Goal: Information Seeking & Learning: Check status

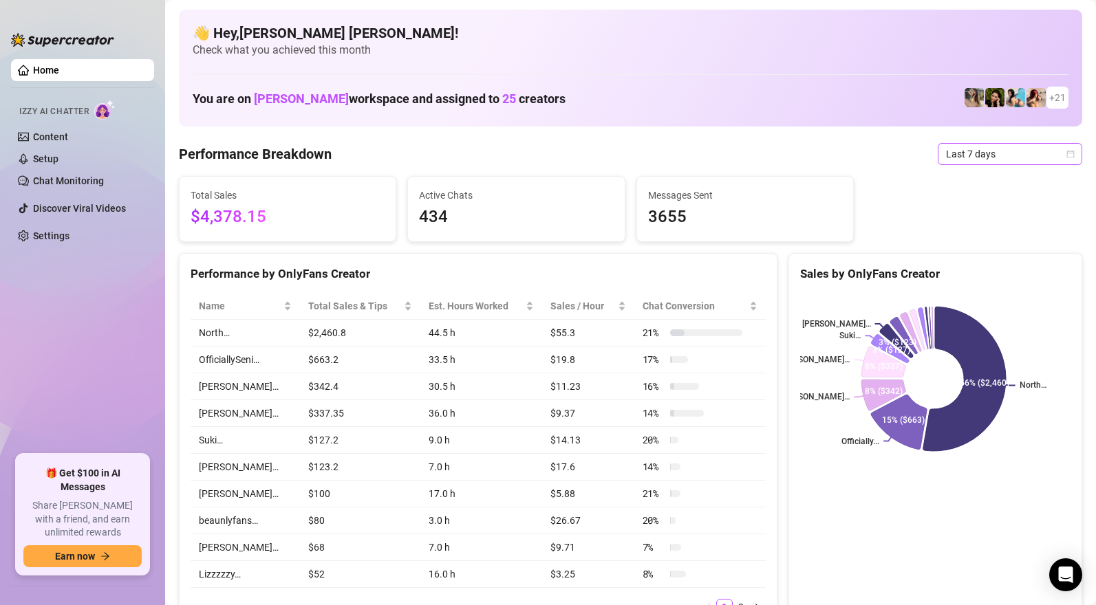
click at [961, 151] on span "Last 7 days" at bounding box center [1010, 154] width 128 height 21
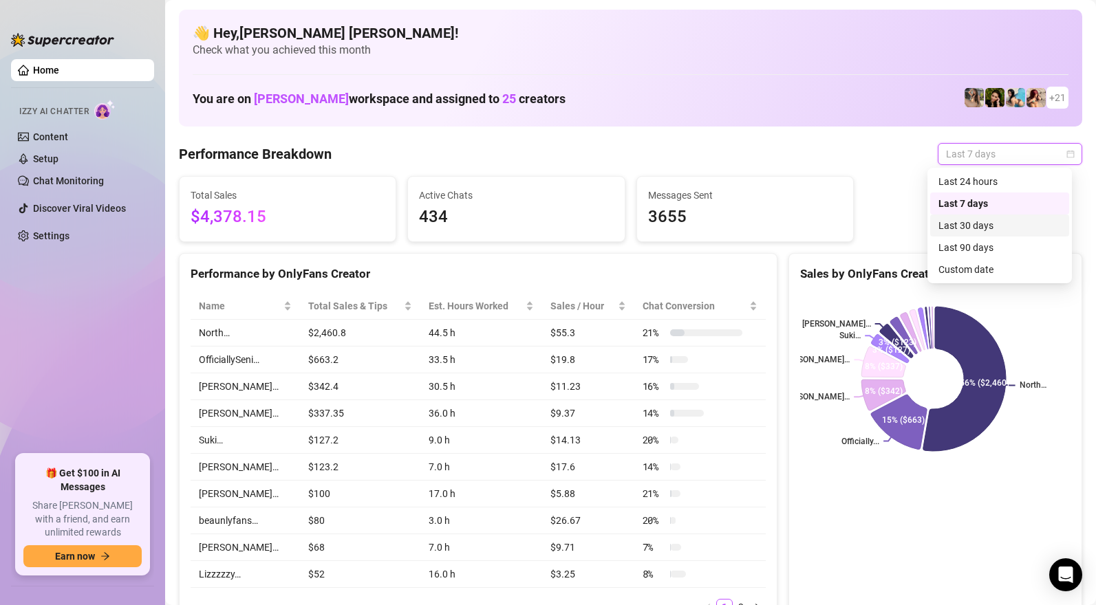
click at [977, 228] on div "Last 30 days" at bounding box center [999, 225] width 122 height 15
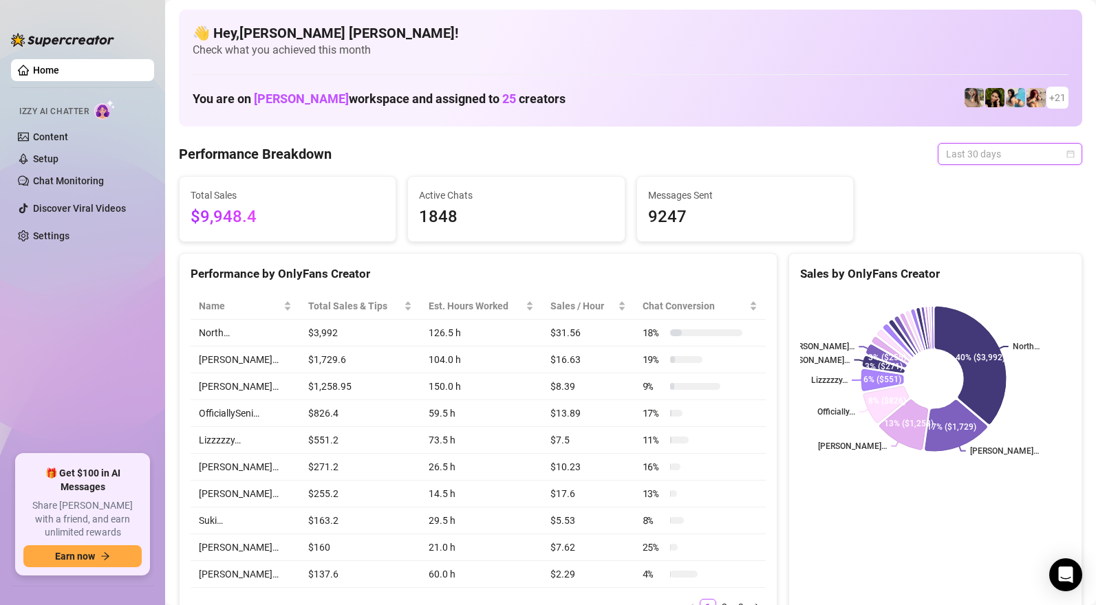
click at [971, 151] on span "Last 30 days" at bounding box center [1010, 154] width 128 height 21
click at [804, 234] on div "Messages Sent 9247" at bounding box center [745, 209] width 216 height 65
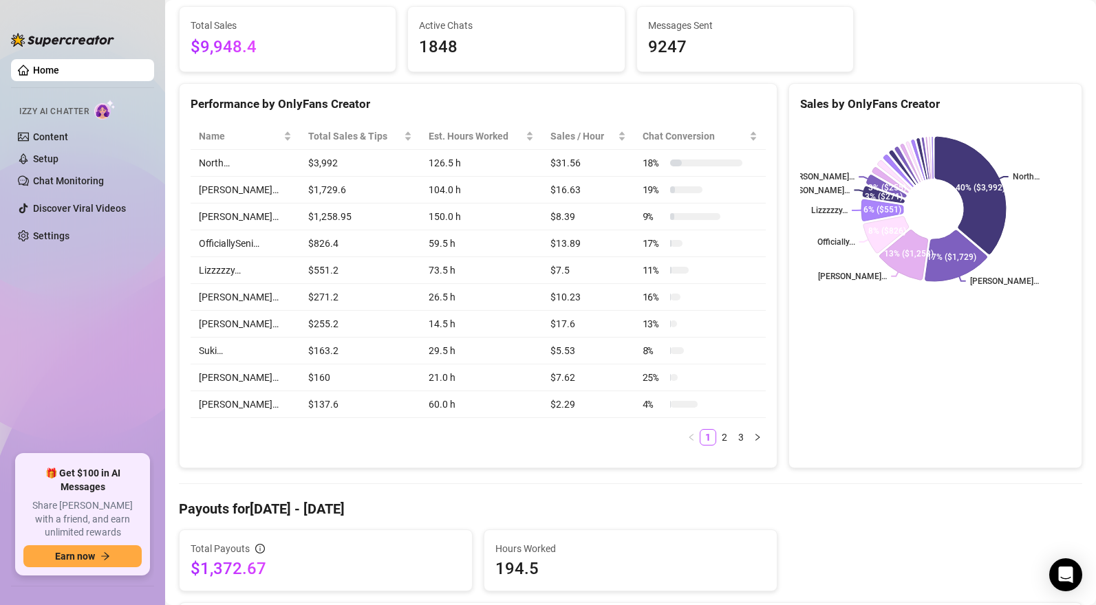
scroll to position [160, 0]
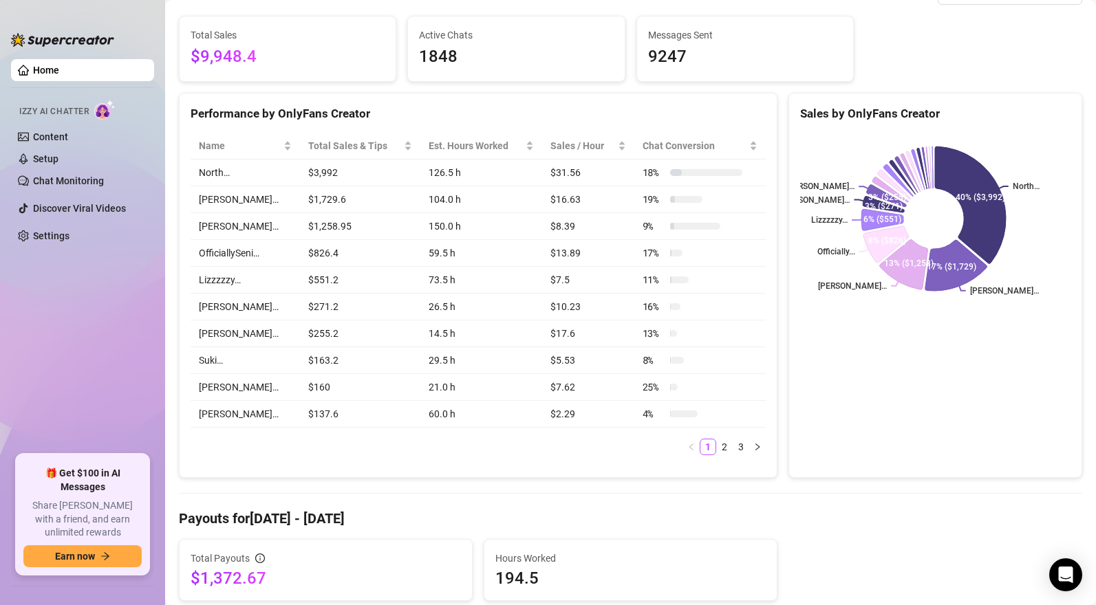
click at [300, 173] on td "$3,992" at bounding box center [360, 173] width 121 height 27
drag, startPoint x: 289, startPoint y: 177, endPoint x: 330, endPoint y: 168, distance: 42.2
click at [330, 168] on td "$3,992" at bounding box center [360, 173] width 121 height 27
drag, startPoint x: 320, startPoint y: 175, endPoint x: 259, endPoint y: 169, distance: 62.2
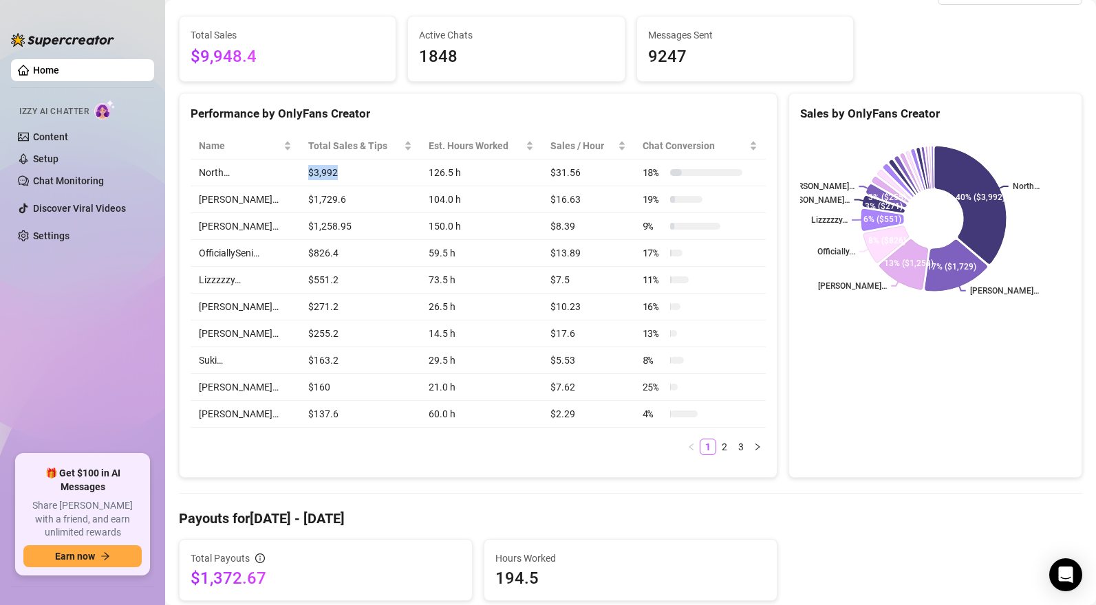
click at [259, 169] on tr "North… $3,992 126.5 h $31.56 18 %" at bounding box center [478, 173] width 575 height 27
drag, startPoint x: 290, startPoint y: 362, endPoint x: 258, endPoint y: 358, distance: 32.6
click at [258, 358] on tr "Suki… $163.2 29.5 h $5.53 8 %" at bounding box center [478, 360] width 575 height 27
drag, startPoint x: 272, startPoint y: 342, endPoint x: 362, endPoint y: 340, distance: 90.1
click at [362, 340] on tr "[PERSON_NAME]… $255.2 14.5 h $17.6 13 %" at bounding box center [478, 333] width 575 height 27
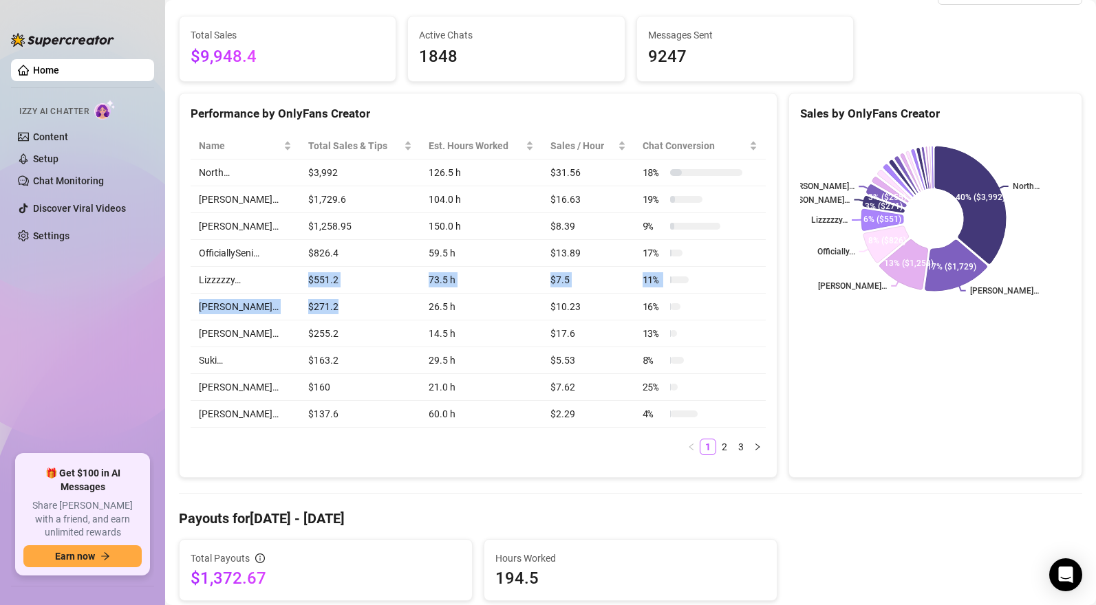
drag, startPoint x: 274, startPoint y: 294, endPoint x: 347, endPoint y: 314, distance: 75.4
click at [347, 314] on tbody "North… $3,992 126.5 h $31.56 18 % [PERSON_NAME]… $1,729.6 104.0 h $16.63 19 % […" at bounding box center [478, 294] width 575 height 268
click at [342, 311] on td "$271.2" at bounding box center [360, 307] width 121 height 27
drag, startPoint x: 279, startPoint y: 268, endPoint x: 338, endPoint y: 285, distance: 61.8
click at [338, 285] on tbody "North… $3,992 126.5 h $31.56 18 % [PERSON_NAME]… $1,729.6 104.0 h $16.63 19 % […" at bounding box center [478, 294] width 575 height 268
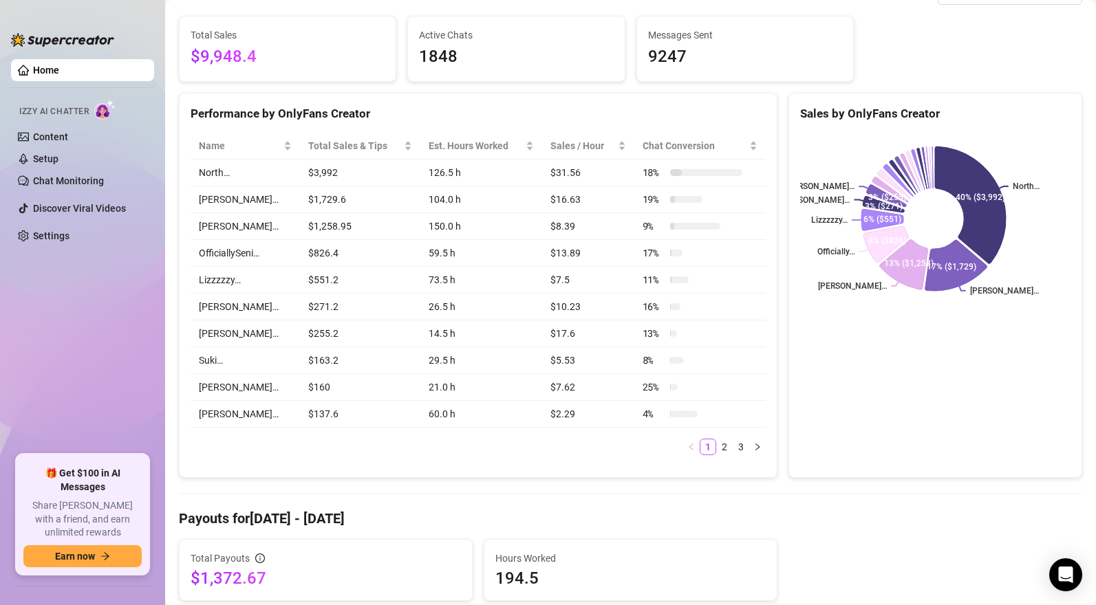
click at [276, 249] on td "OfficiallySeni…" at bounding box center [245, 253] width 109 height 27
click at [300, 225] on td "$1,258.95" at bounding box center [360, 226] width 121 height 27
click at [300, 197] on td "$1,729.6" at bounding box center [360, 199] width 121 height 27
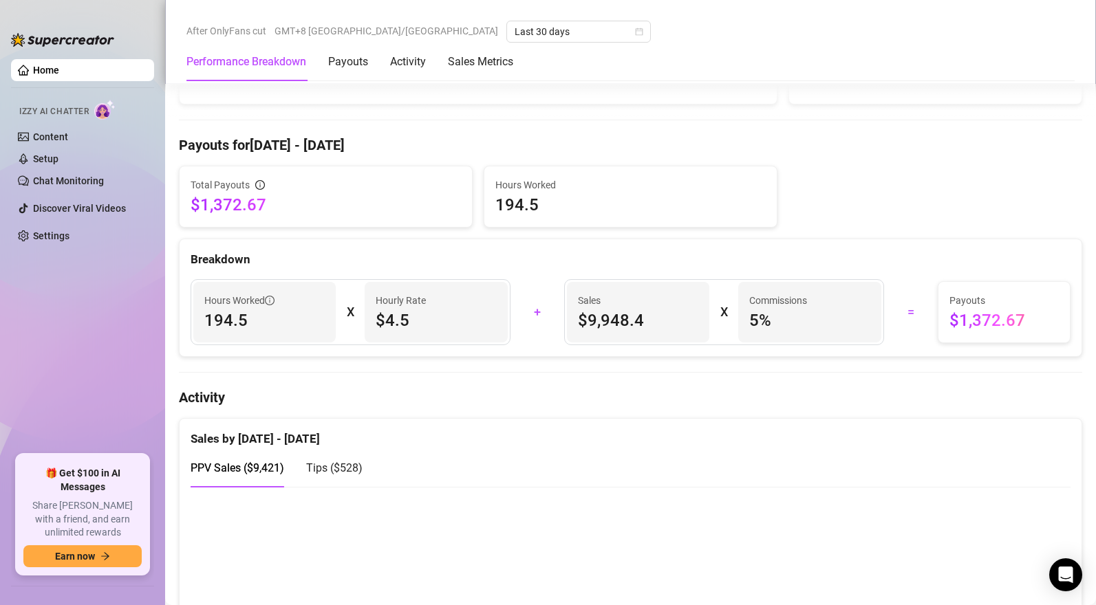
scroll to position [609, 0]
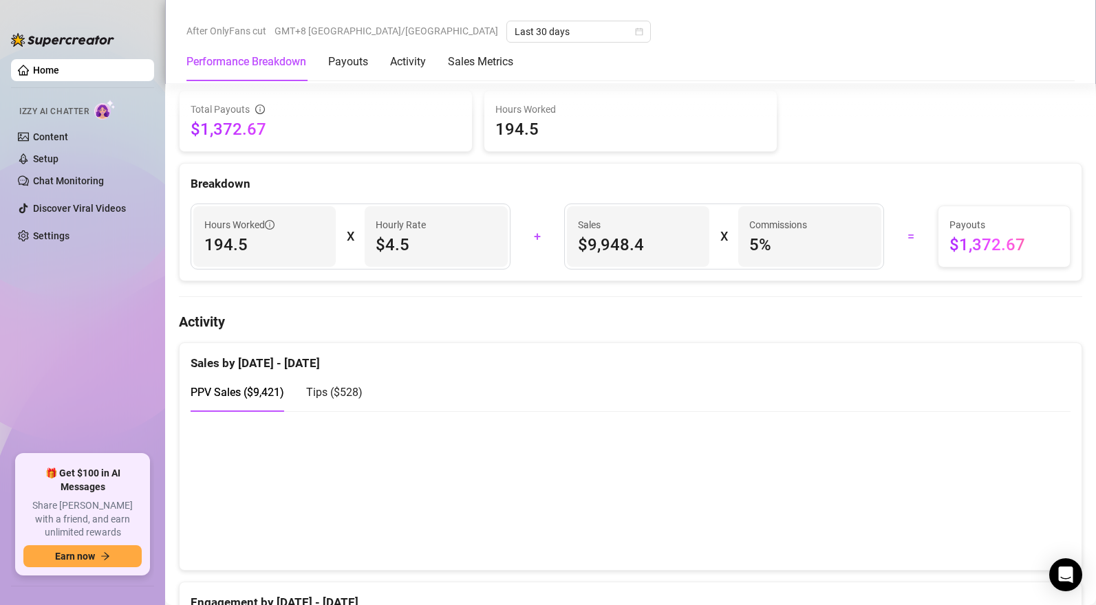
click at [305, 530] on canvas at bounding box center [625, 491] width 869 height 138
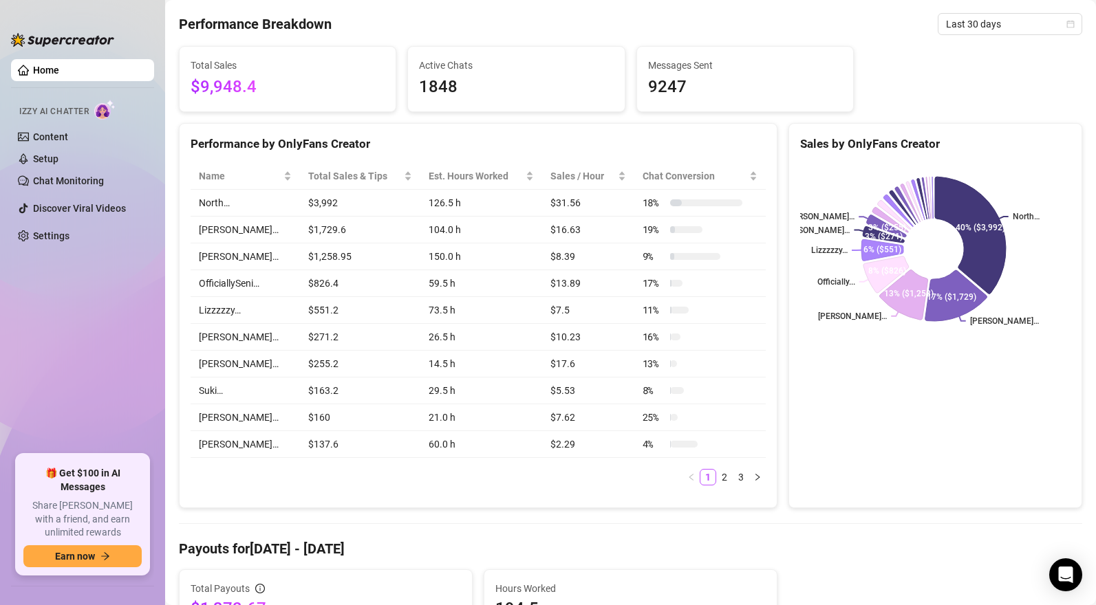
scroll to position [80, 0]
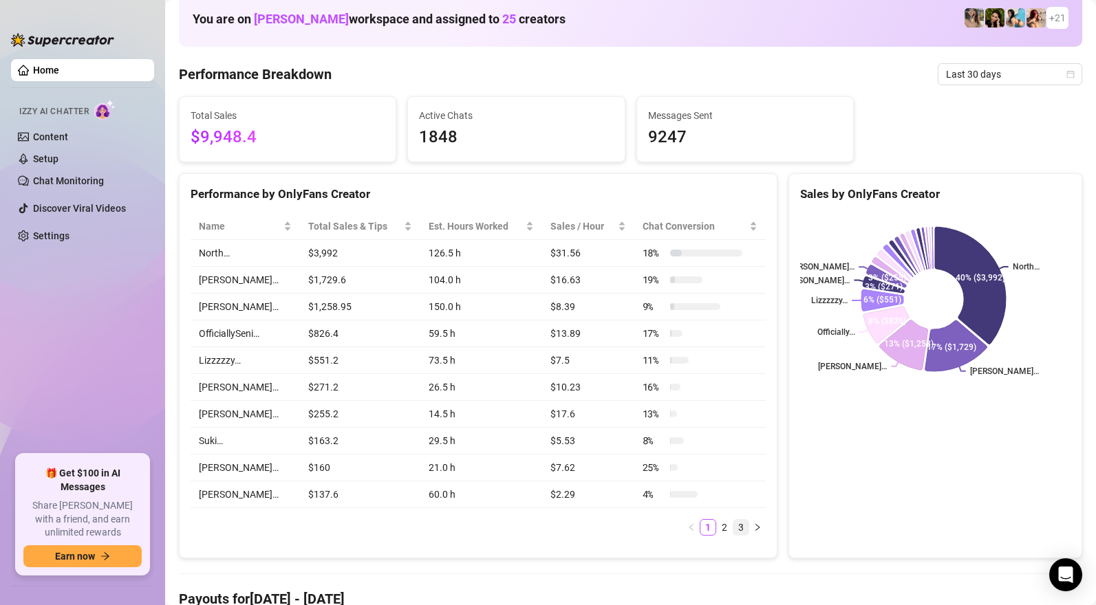
click at [733, 529] on link "3" at bounding box center [740, 527] width 15 height 15
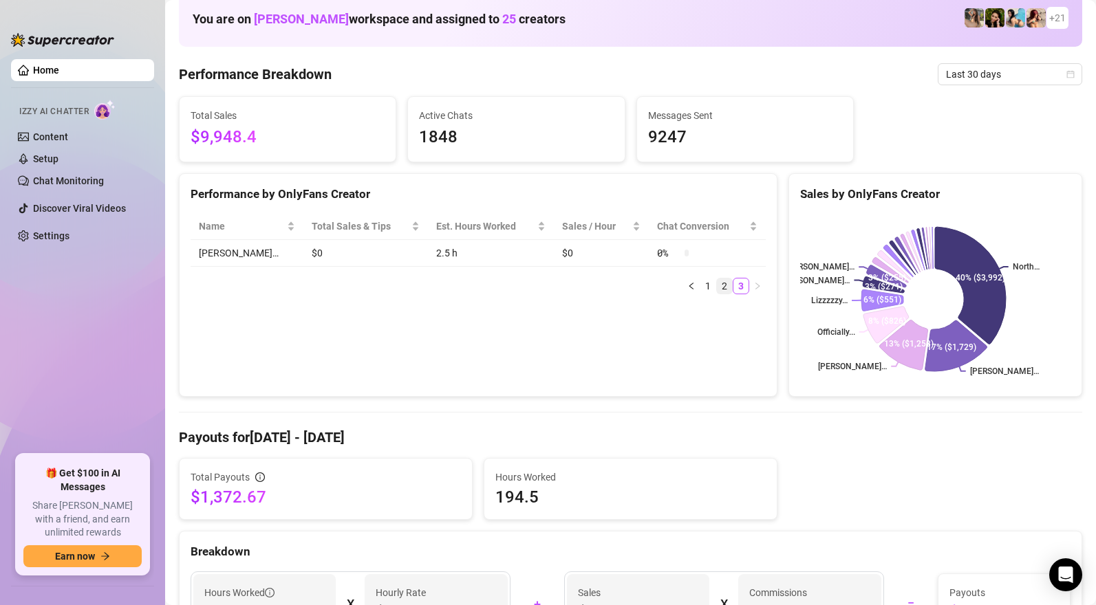
click at [717, 285] on link "2" at bounding box center [724, 286] width 15 height 15
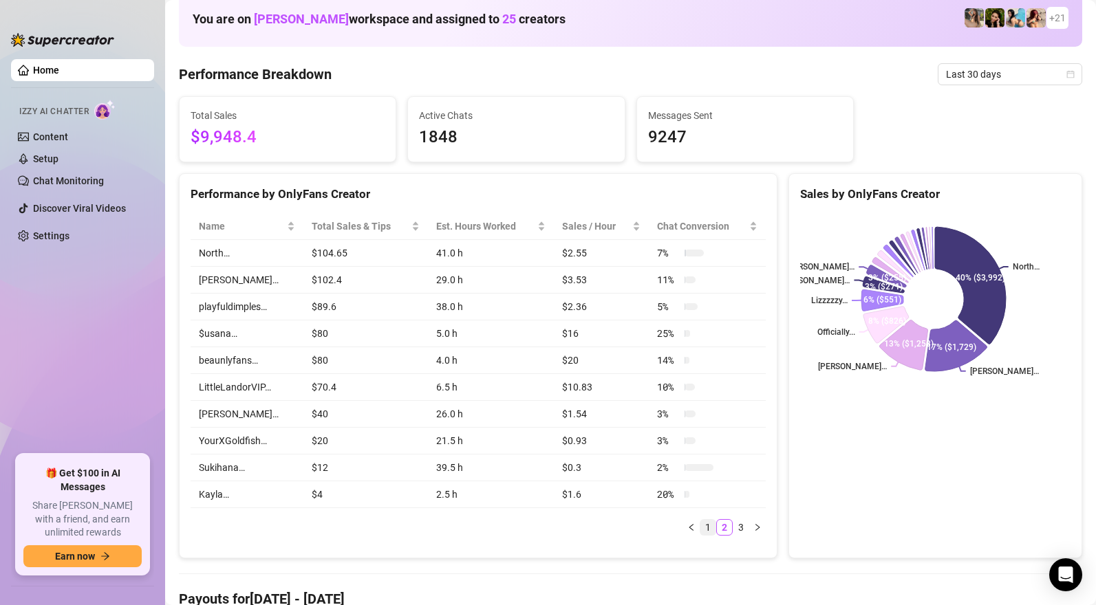
click at [704, 531] on link "1" at bounding box center [707, 527] width 15 height 15
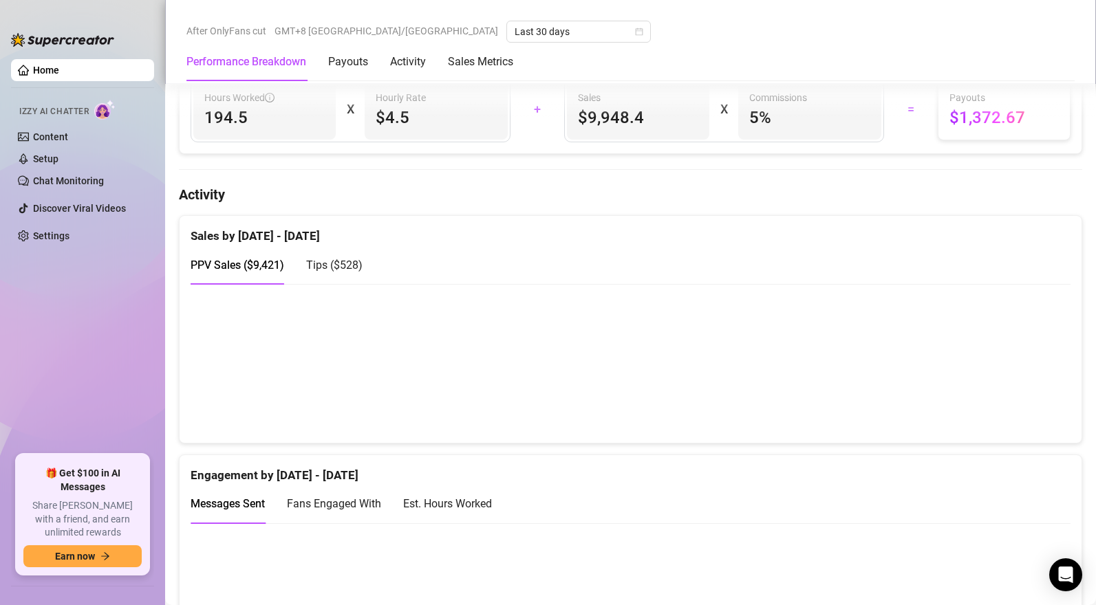
scroll to position [887, 0]
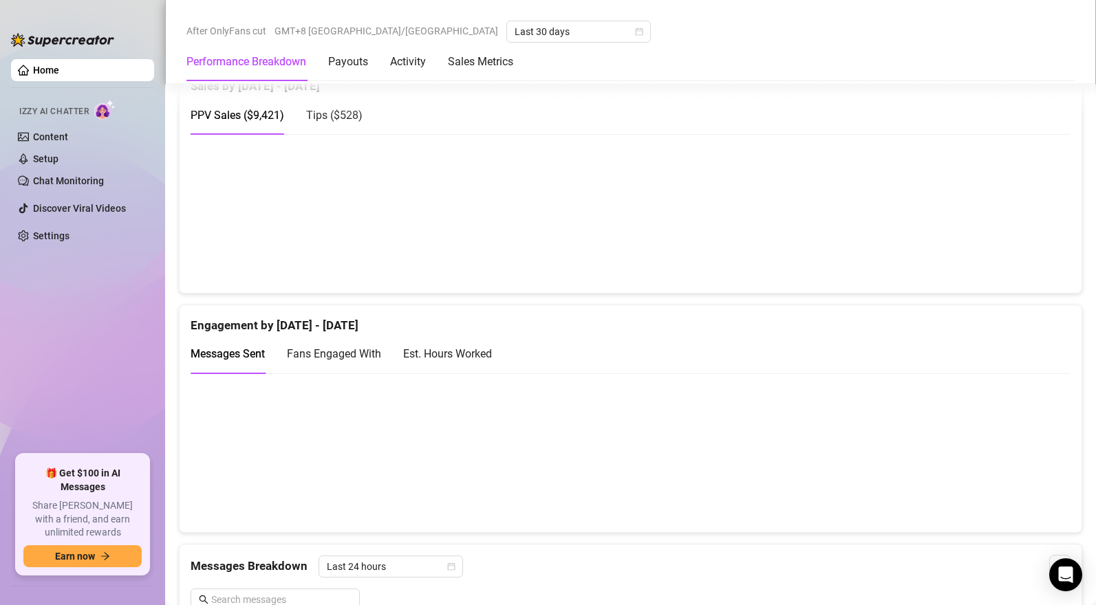
click at [333, 356] on span "Fans Engaged With" at bounding box center [334, 353] width 94 height 13
click at [306, 250] on canvas at bounding box center [625, 213] width 869 height 138
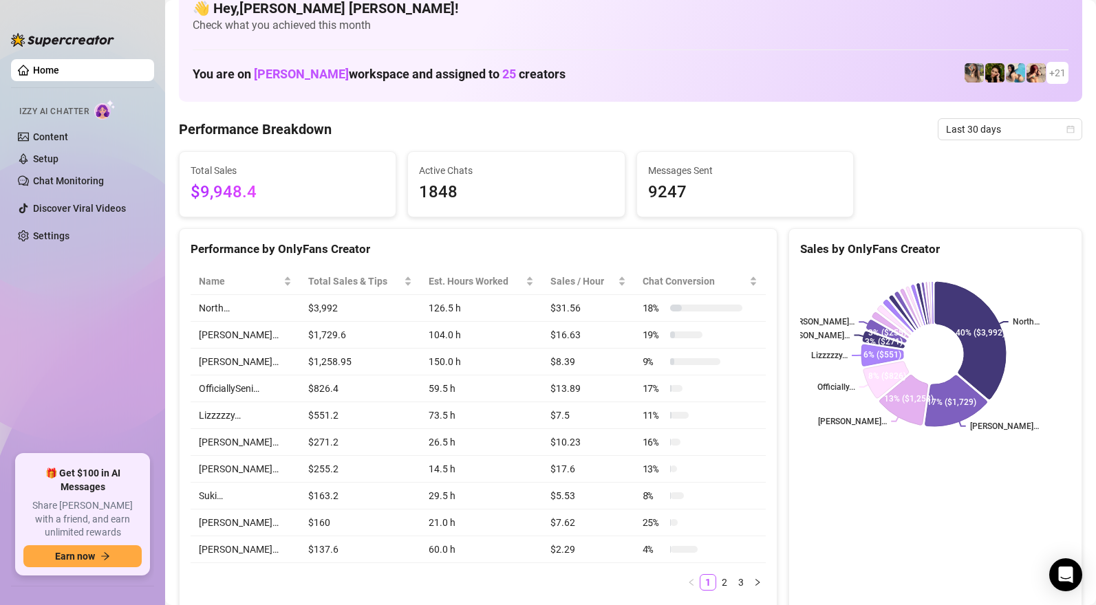
scroll to position [0, 0]
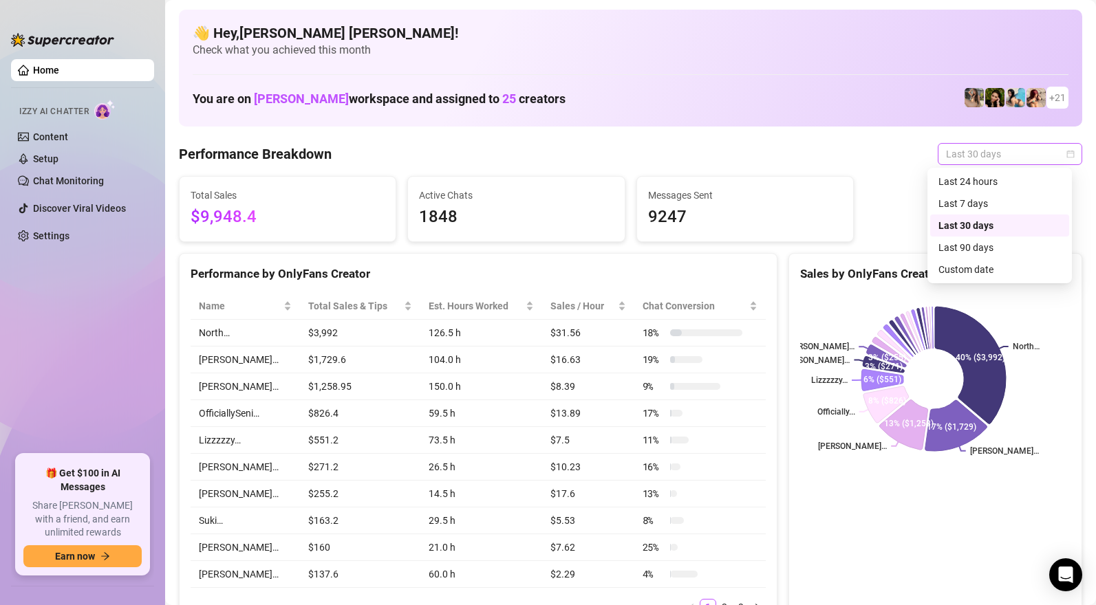
click at [953, 160] on span "Last 30 days" at bounding box center [1010, 154] width 128 height 21
click at [961, 204] on div "Last 7 days" at bounding box center [999, 203] width 122 height 15
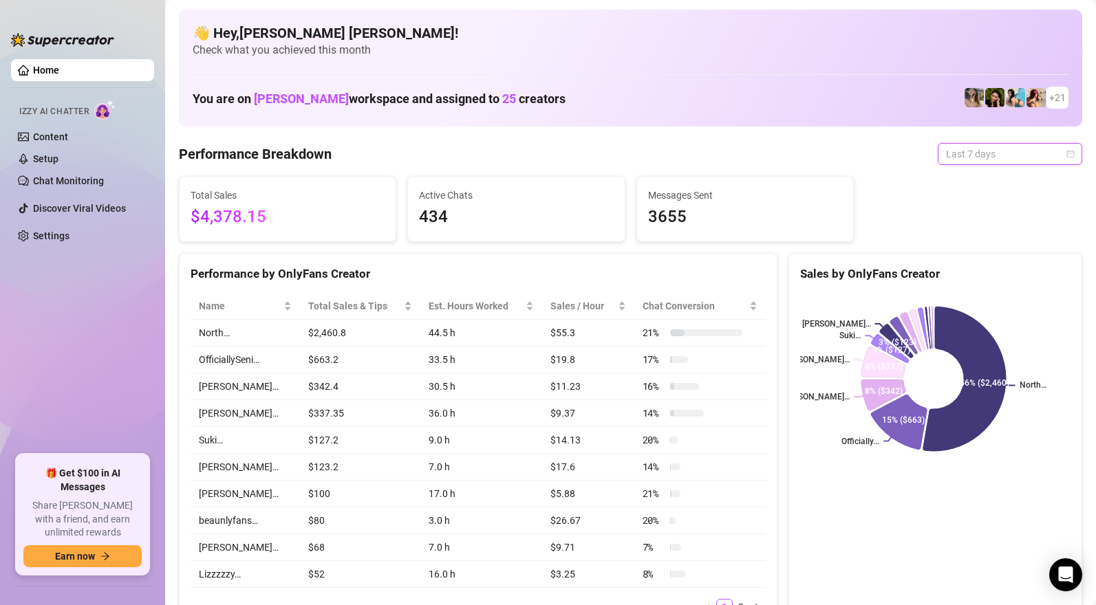
click at [967, 146] on span "Last 7 days" at bounding box center [1010, 154] width 128 height 21
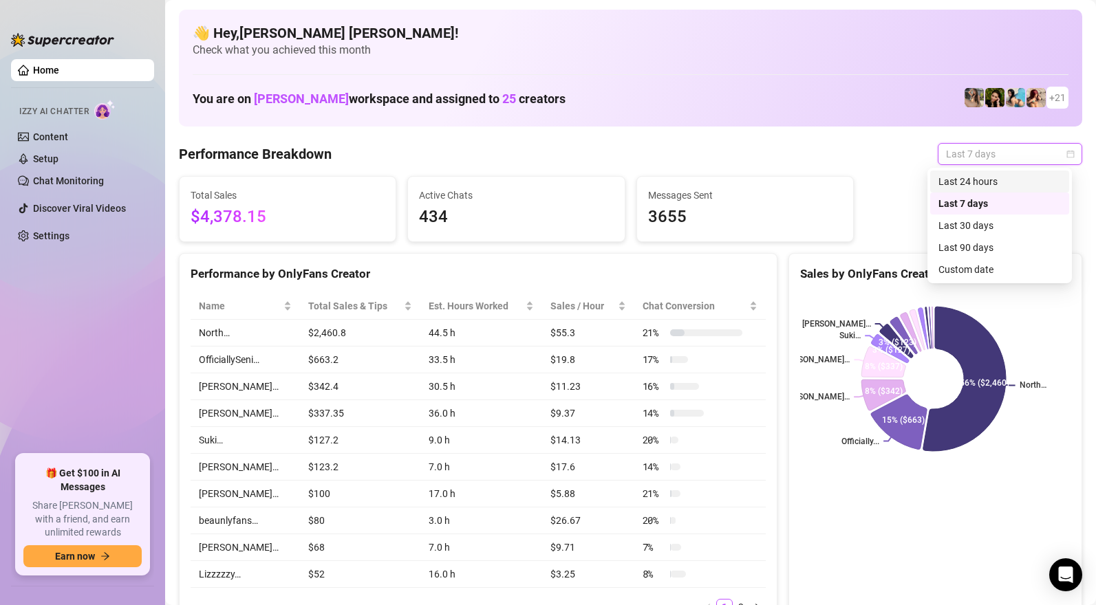
click at [975, 179] on div "Last 24 hours" at bounding box center [999, 181] width 122 height 15
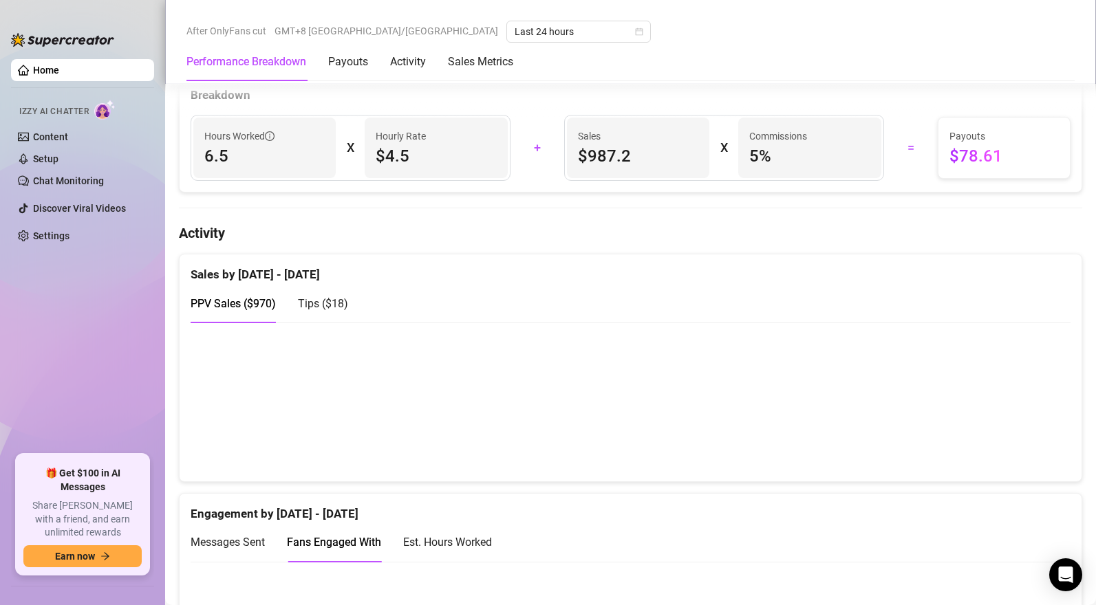
scroll to position [688, 0]
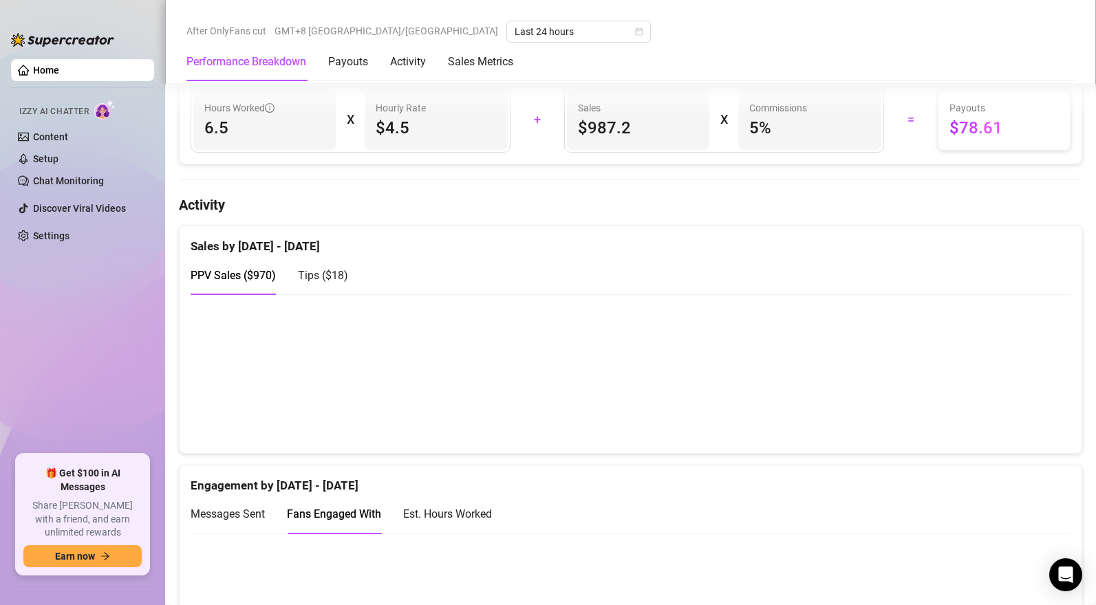
click at [317, 282] on span "Tips ( $18 )" at bounding box center [323, 275] width 50 height 13
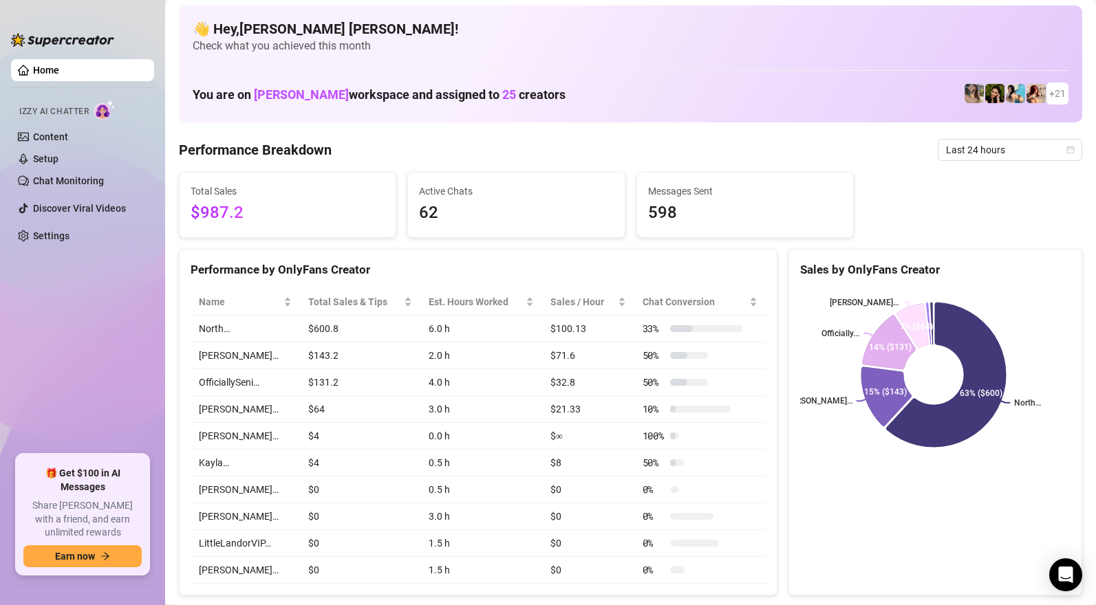
scroll to position [0, 0]
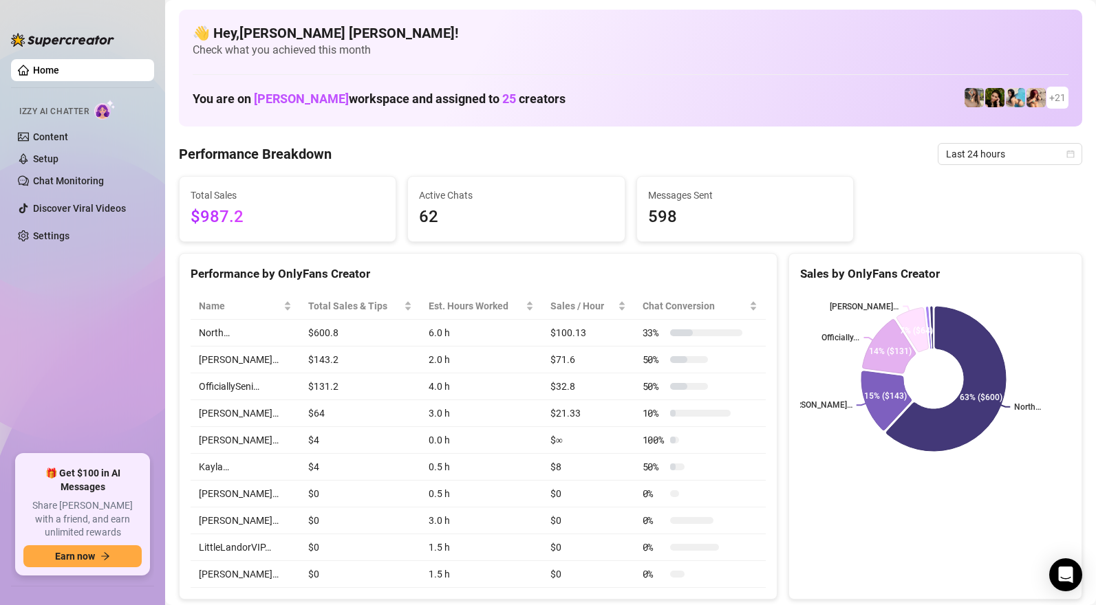
click at [327, 332] on td "$600.8" at bounding box center [360, 333] width 121 height 27
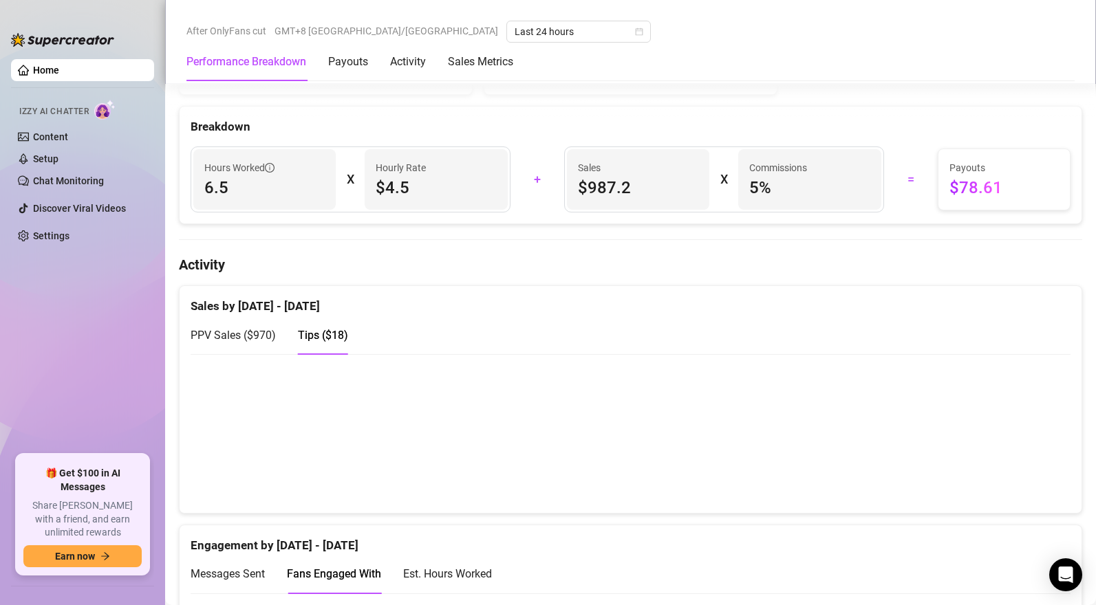
scroll to position [615, 0]
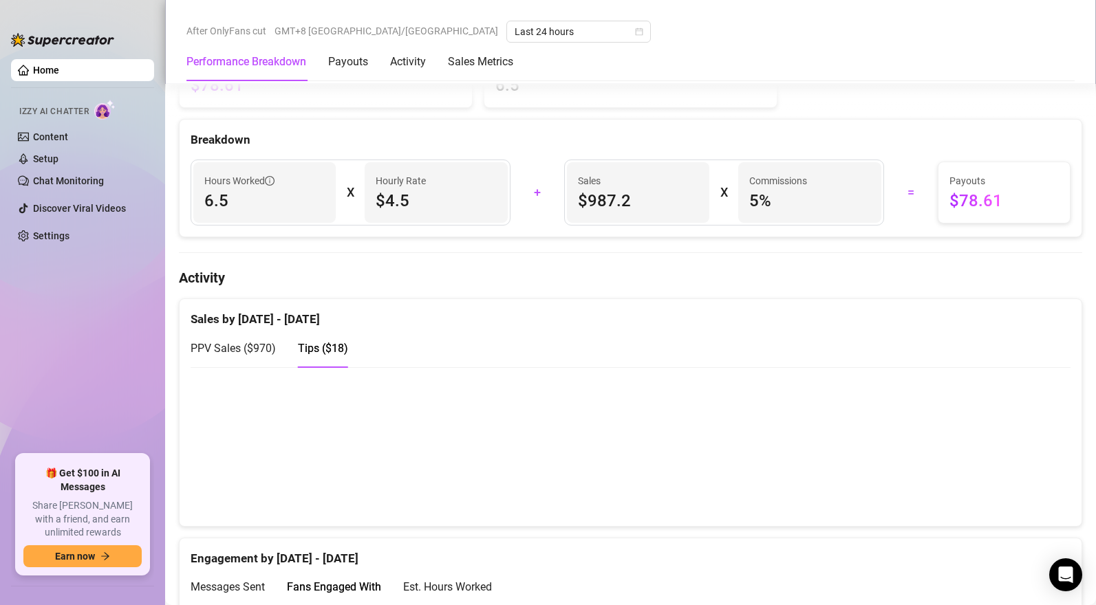
click at [250, 351] on span "PPV Sales ( $970 )" at bounding box center [233, 348] width 85 height 13
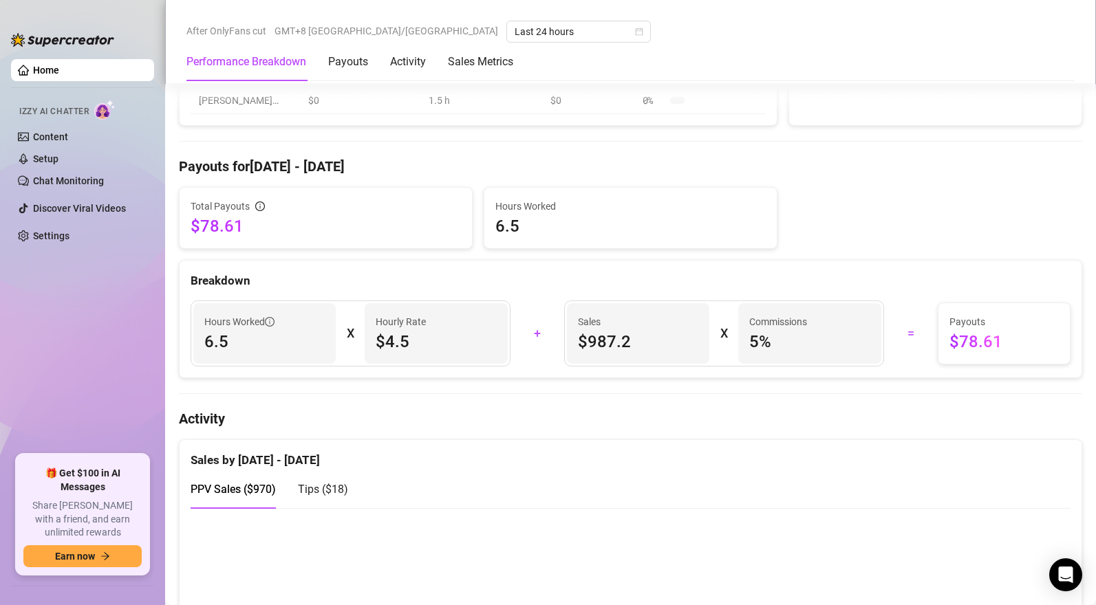
scroll to position [550, 0]
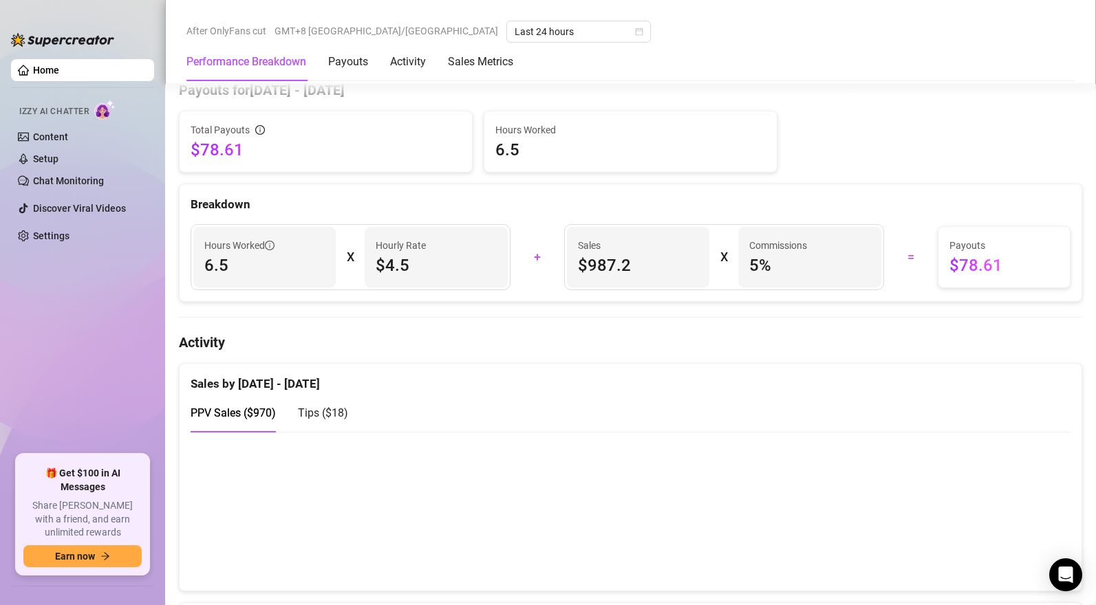
click at [327, 417] on span "Tips ( $18 )" at bounding box center [323, 412] width 50 height 13
click at [220, 411] on span "PPV Sales ( $970 )" at bounding box center [233, 412] width 85 height 13
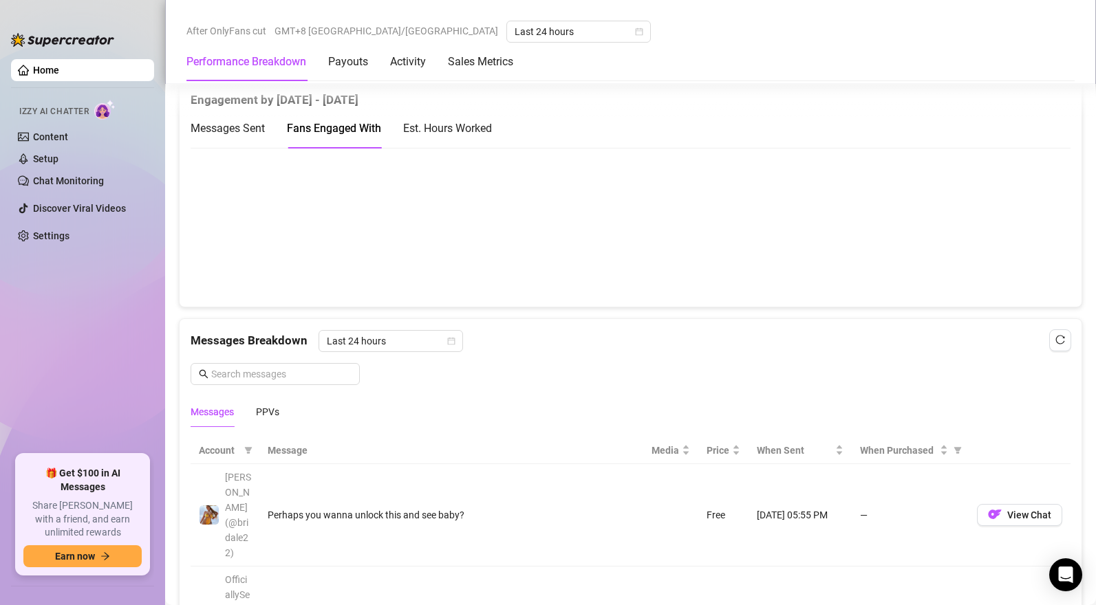
scroll to position [1308, 0]
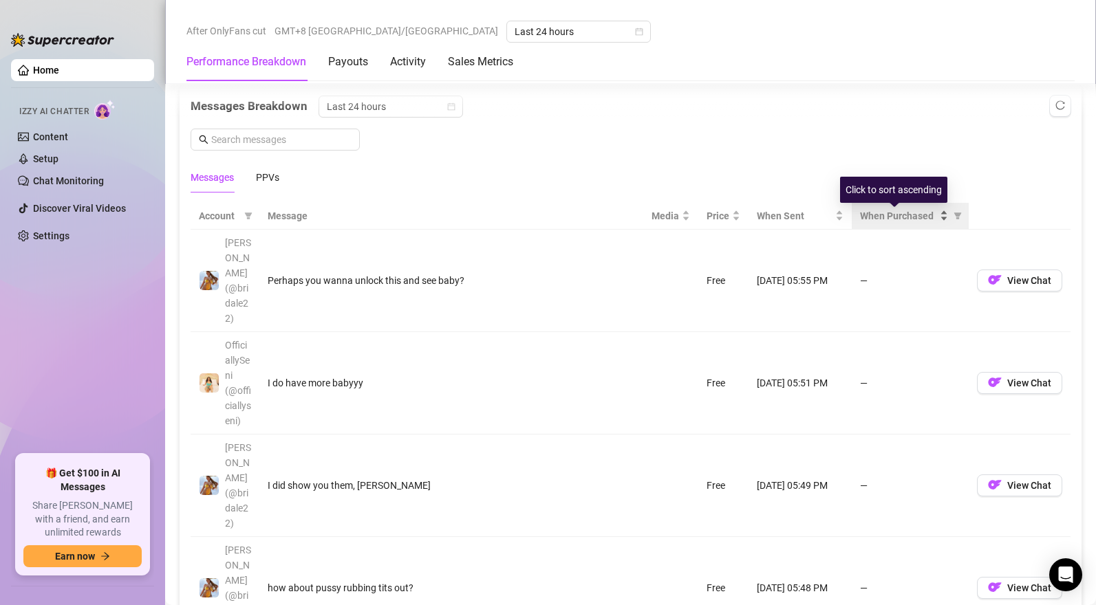
click at [900, 221] on span "When Purchased" at bounding box center [898, 215] width 77 height 15
click at [884, 224] on span "When Purchased" at bounding box center [898, 215] width 77 height 15
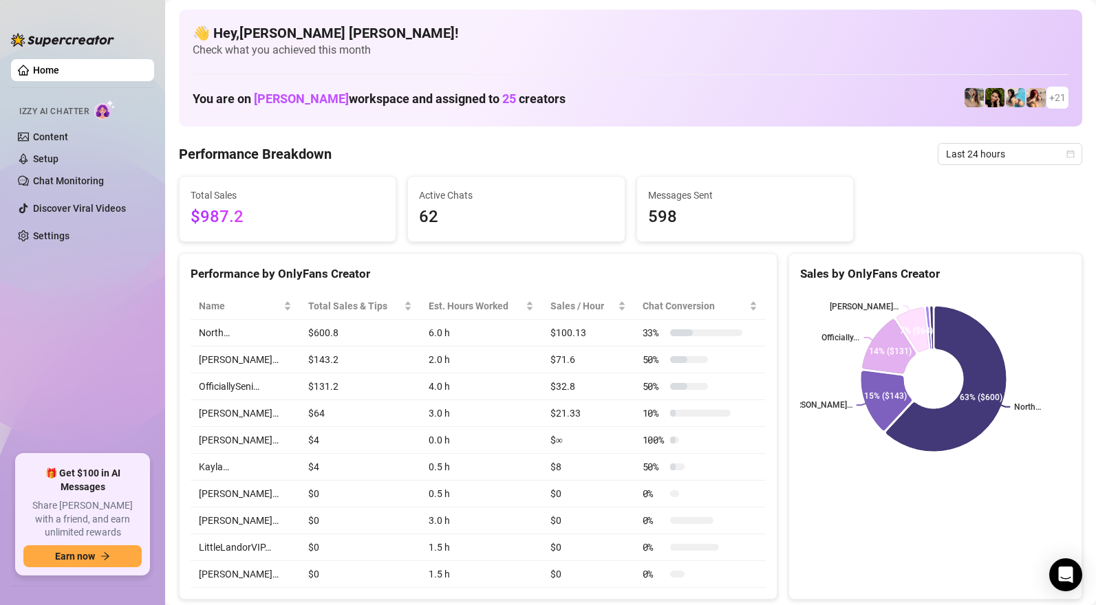
scroll to position [78, 0]
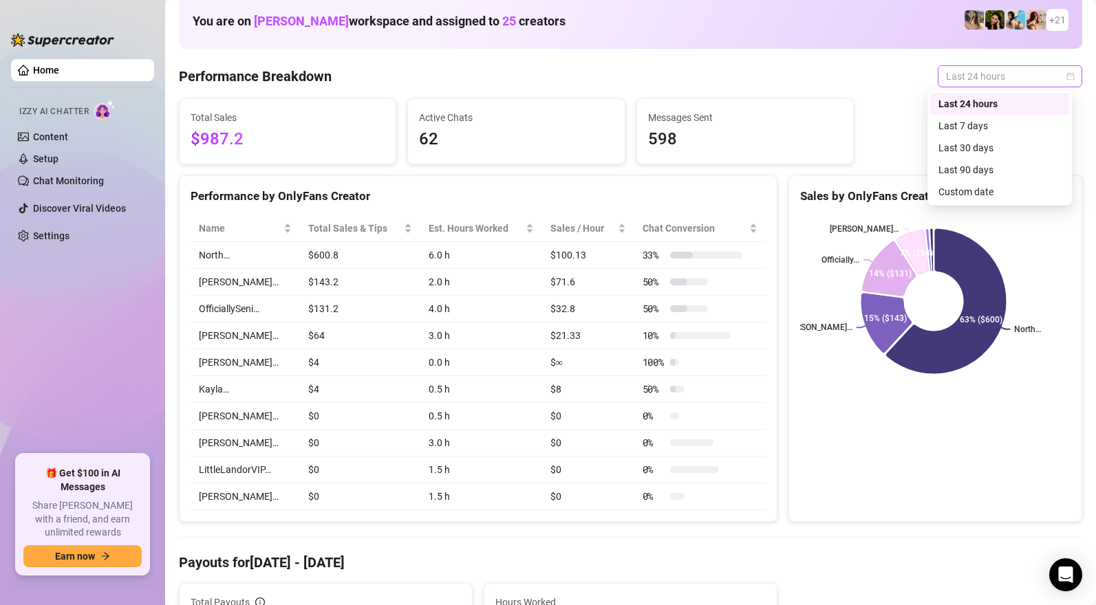
click at [957, 81] on span "Last 24 hours" at bounding box center [1010, 76] width 128 height 21
click at [976, 140] on div "Last 30 days" at bounding box center [999, 147] width 122 height 15
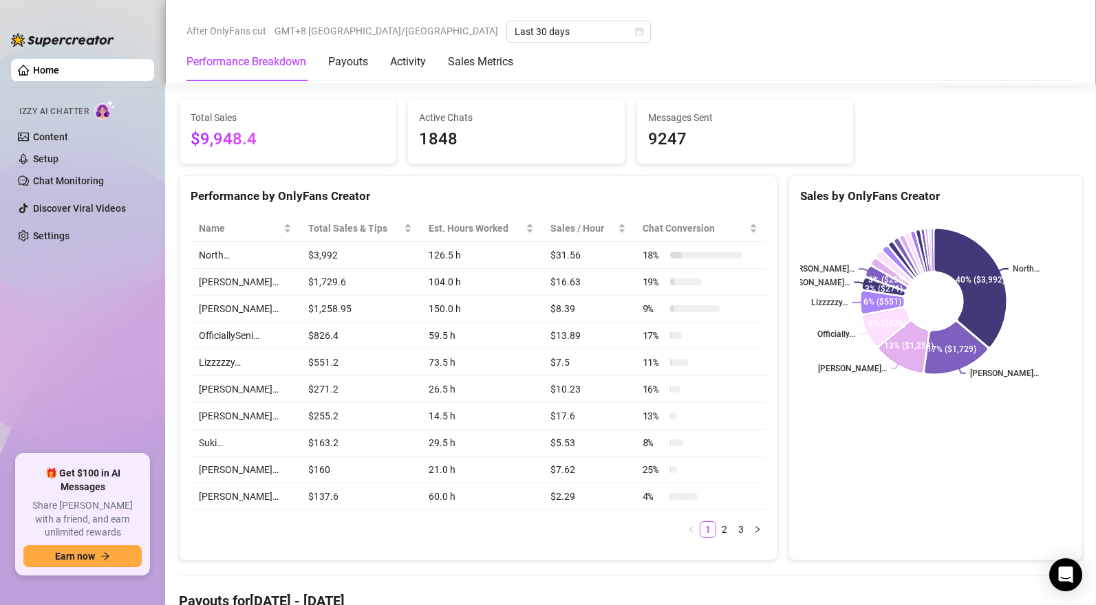
scroll to position [0, 0]
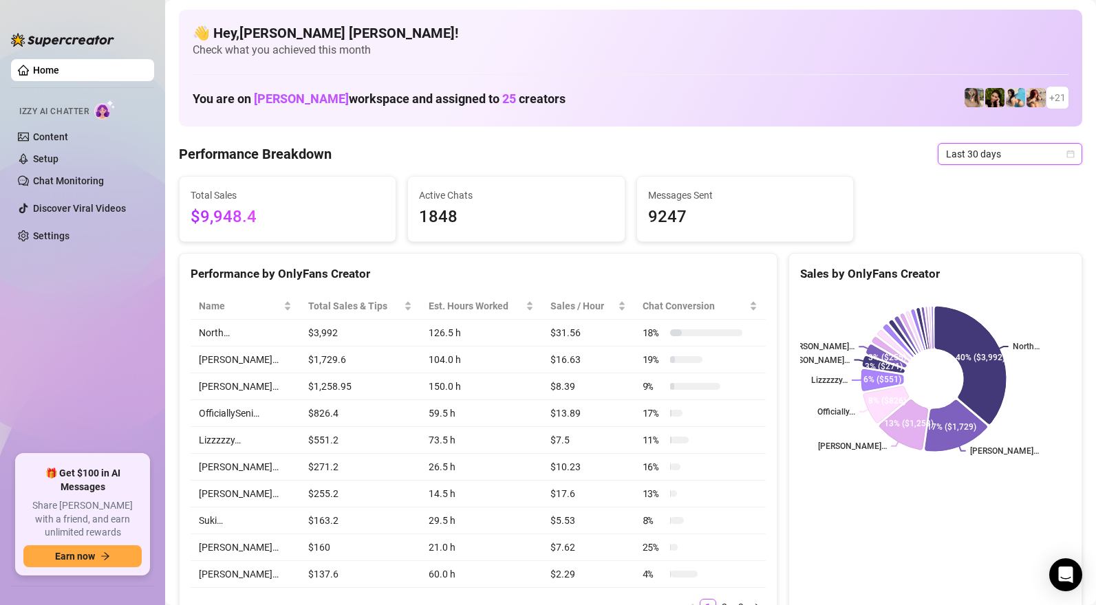
click at [975, 155] on span "Last 30 days" at bounding box center [1010, 154] width 128 height 21
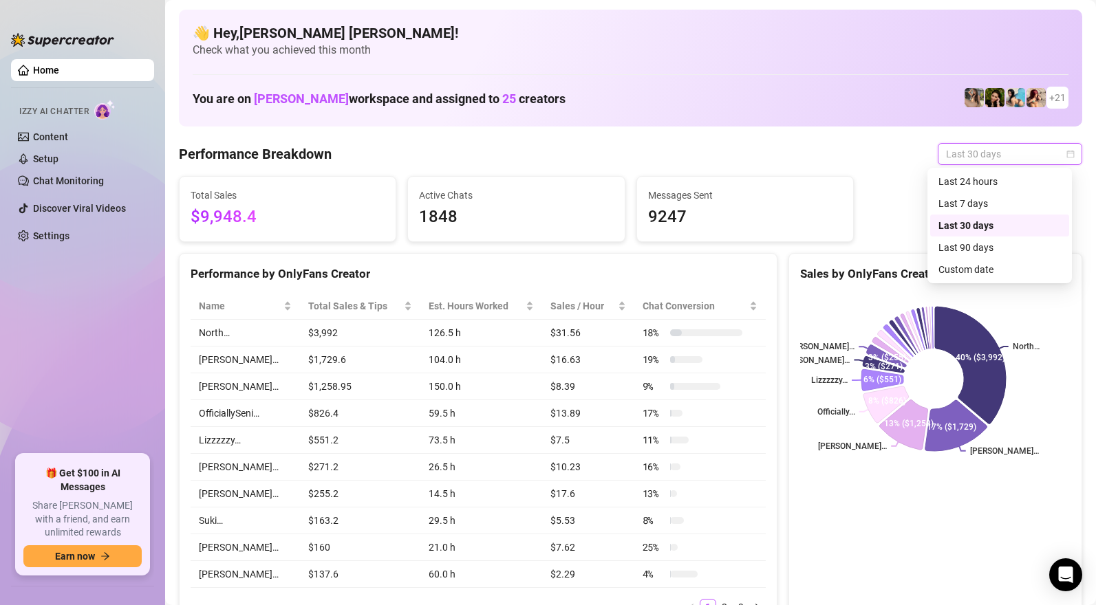
click at [971, 206] on div "Last 7 days" at bounding box center [999, 203] width 122 height 15
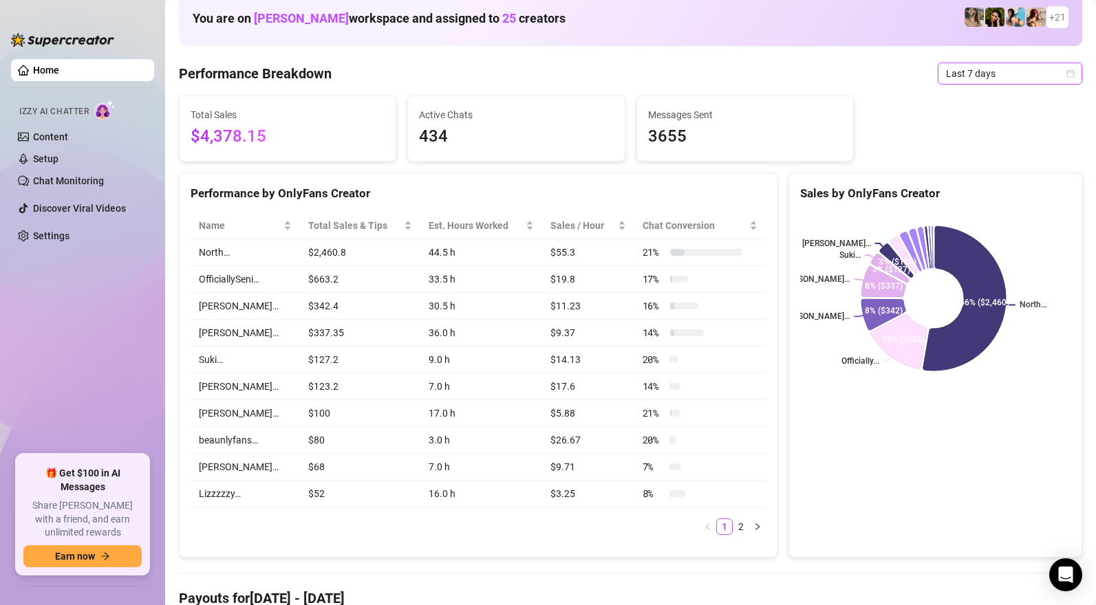
scroll to position [138, 0]
